Goal: Check status: Check status

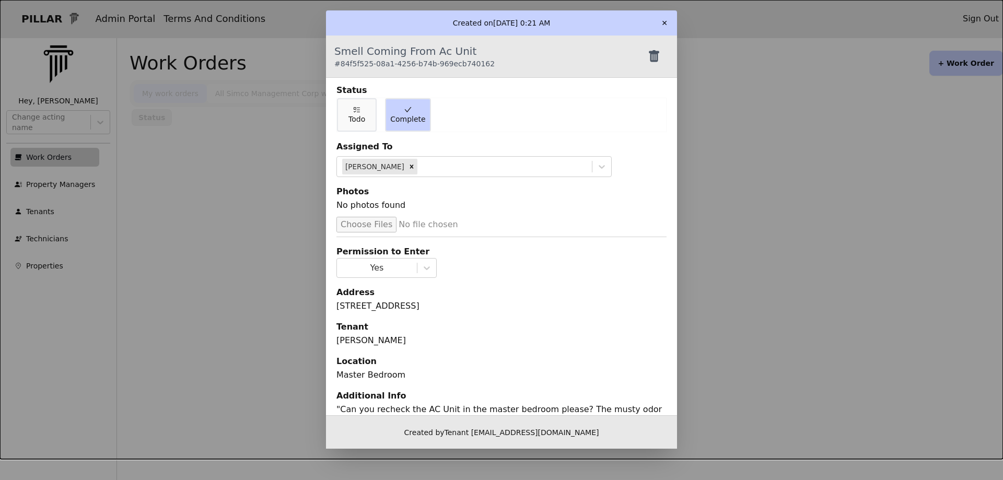
click at [668, 22] on button "✕" at bounding box center [664, 23] width 17 height 17
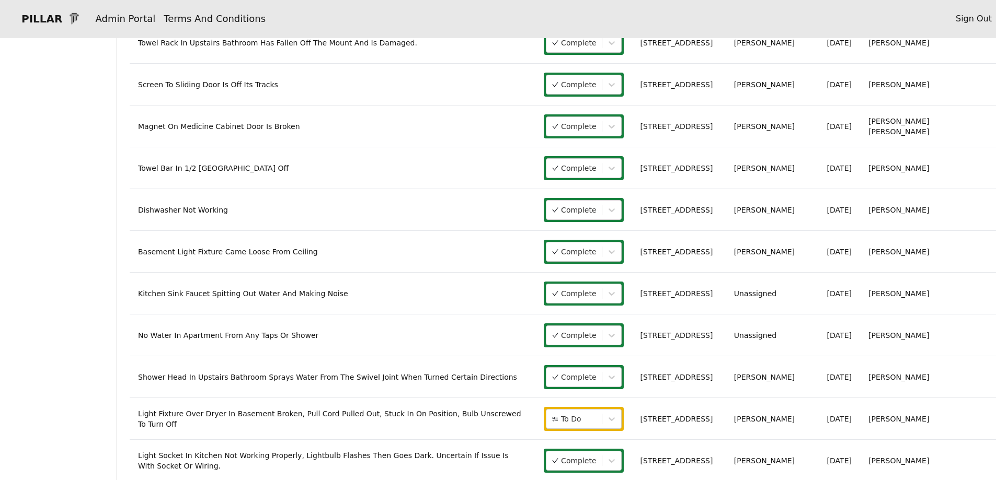
scroll to position [1098, 0]
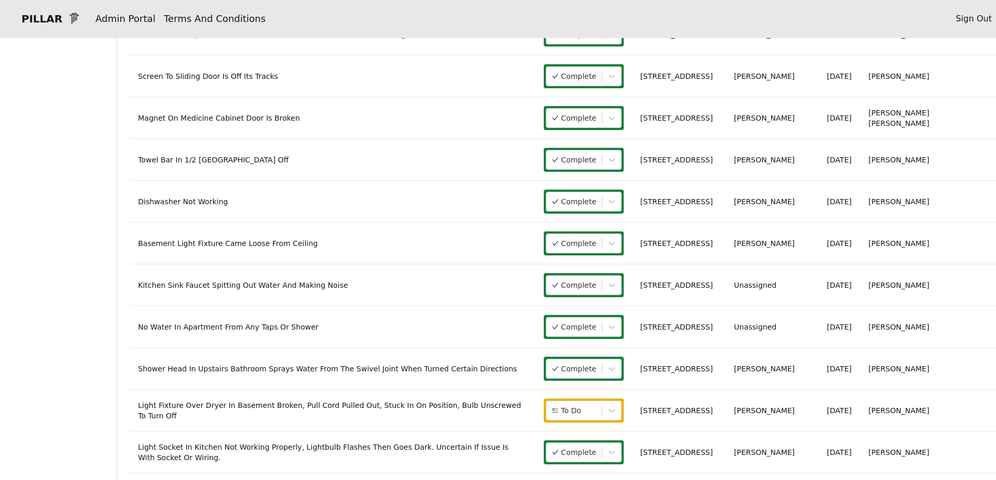
click at [342, 413] on link "Light Fixture Over Dryer In Basement Broken, Pull Cord Pulled Out, Stuck In On …" at bounding box center [329, 410] width 383 height 19
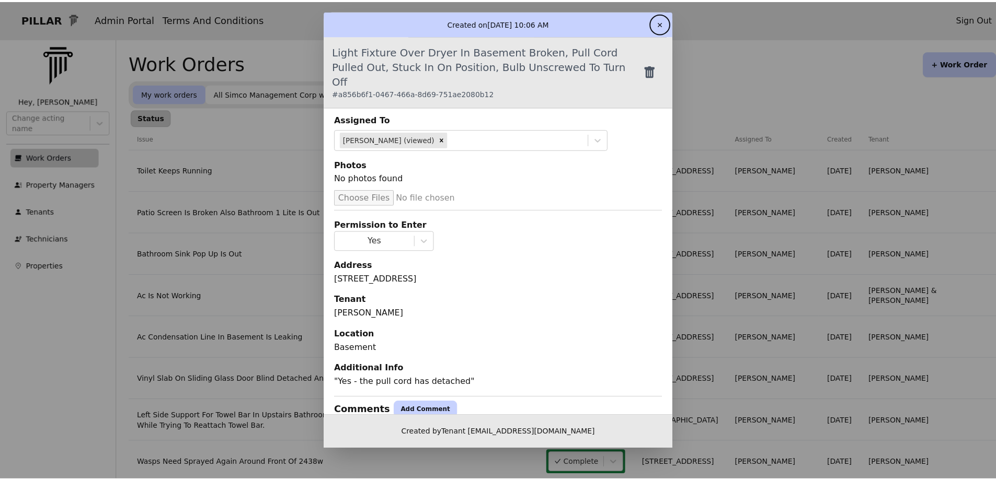
scroll to position [52, 0]
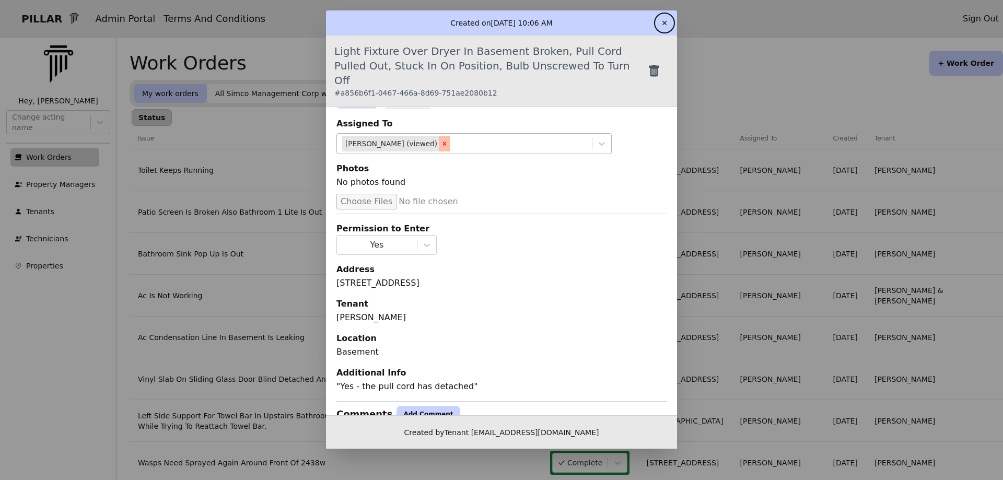
click at [441, 140] on icon "Remove Art Miller (viewed)" at bounding box center [444, 143] width 7 height 7
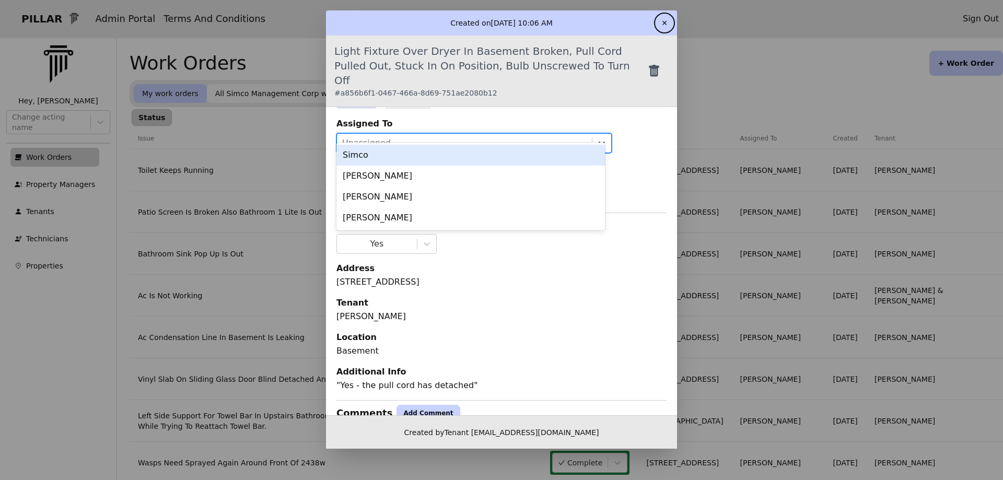
drag, startPoint x: 599, startPoint y: 130, endPoint x: 577, endPoint y: 142, distance: 24.6
click at [598, 138] on icon at bounding box center [602, 143] width 10 height 10
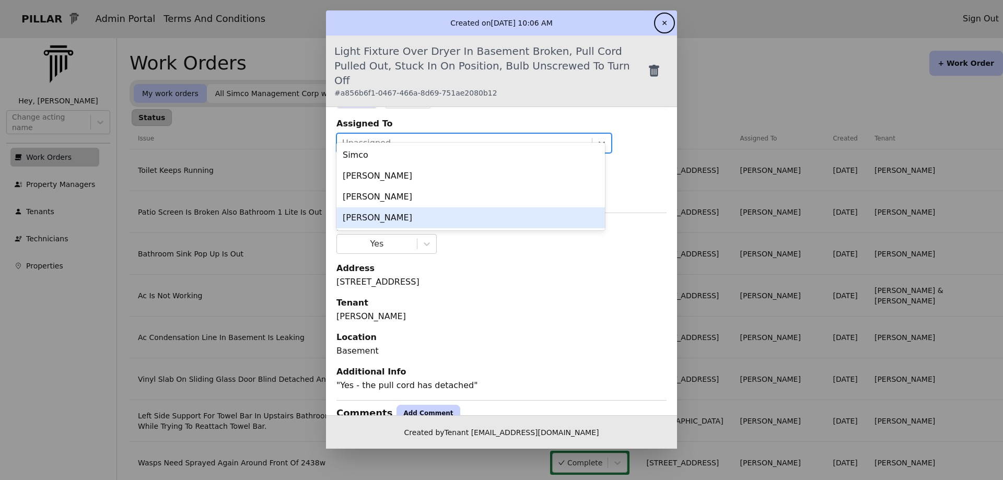
click at [403, 217] on div "[PERSON_NAME]" at bounding box center [471, 217] width 269 height 21
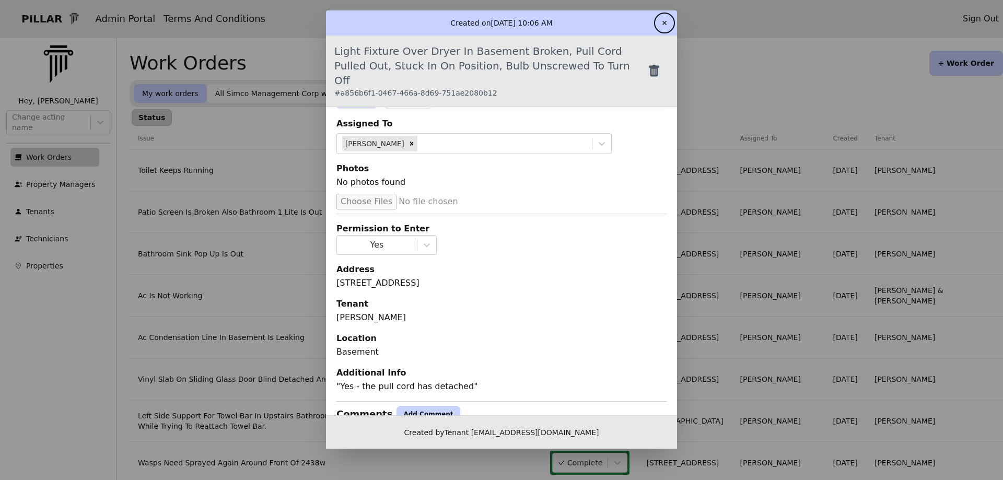
click at [661, 22] on button "✕" at bounding box center [664, 23] width 17 height 17
